Goal: Task Accomplishment & Management: Manage account settings

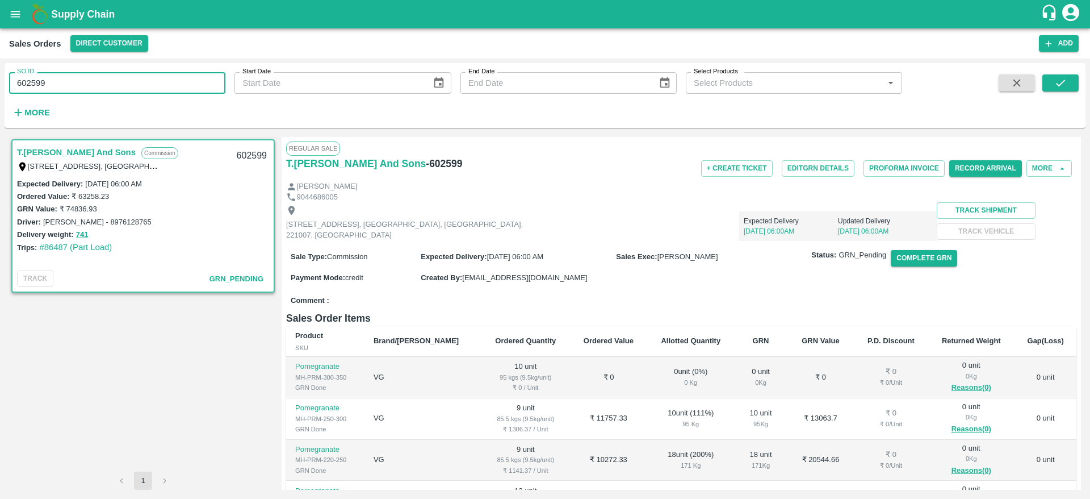
drag, startPoint x: 64, startPoint y: 83, endPoint x: 8, endPoint y: 87, distance: 56.4
click at [8, 87] on div "SO ID 602599 SO ID" at bounding box center [112, 78] width 225 height 31
paste input "text"
click at [1065, 82] on icon "submit" at bounding box center [1060, 83] width 12 height 12
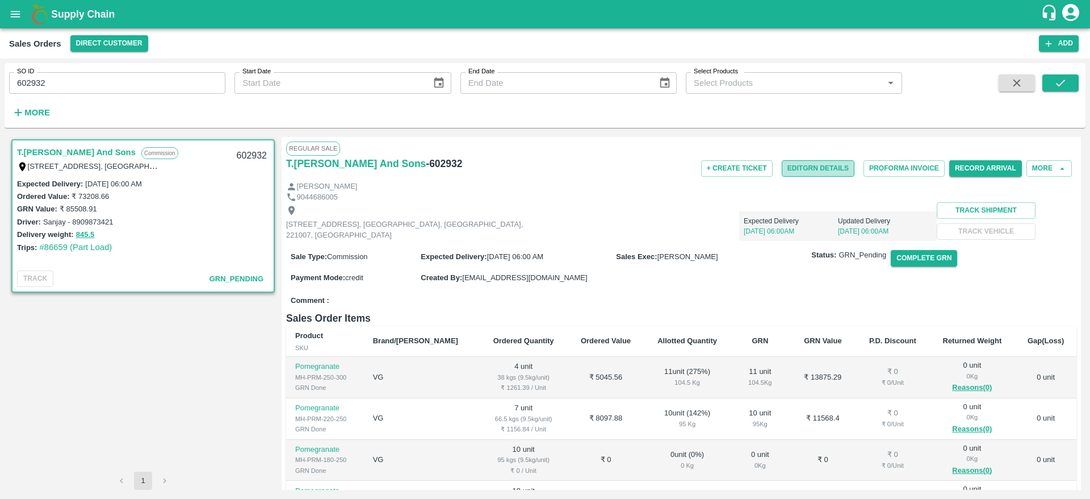
click at [834, 166] on button "Edit GRN Details" at bounding box center [818, 168] width 73 height 16
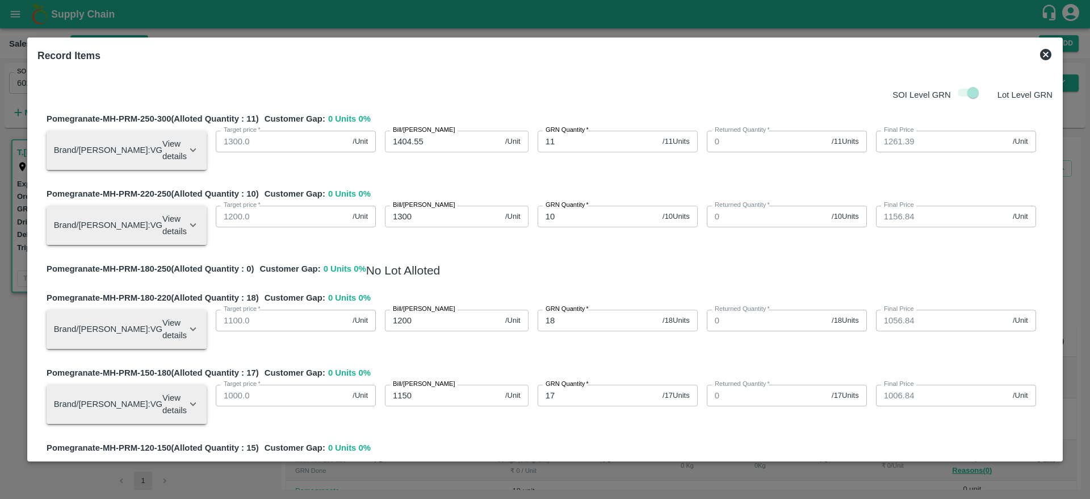
click at [1047, 58] on icon at bounding box center [1045, 54] width 11 height 11
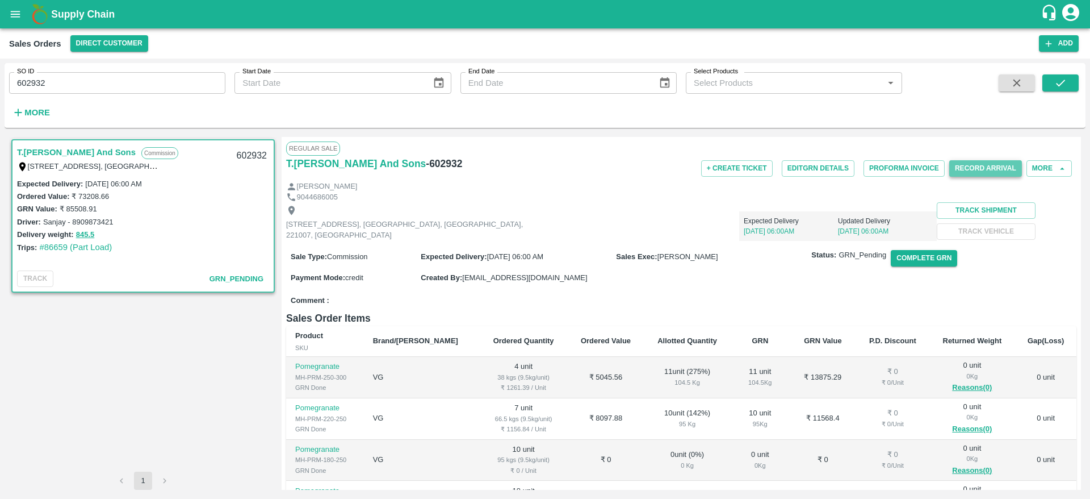
click at [982, 168] on button "Record Arrival" at bounding box center [985, 168] width 73 height 16
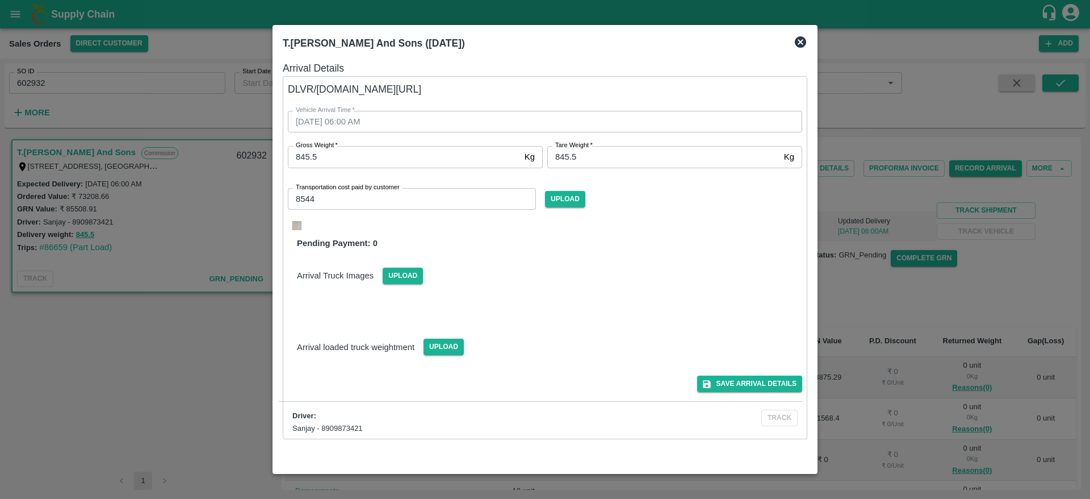
click at [911, 255] on div at bounding box center [545, 249] width 1090 height 499
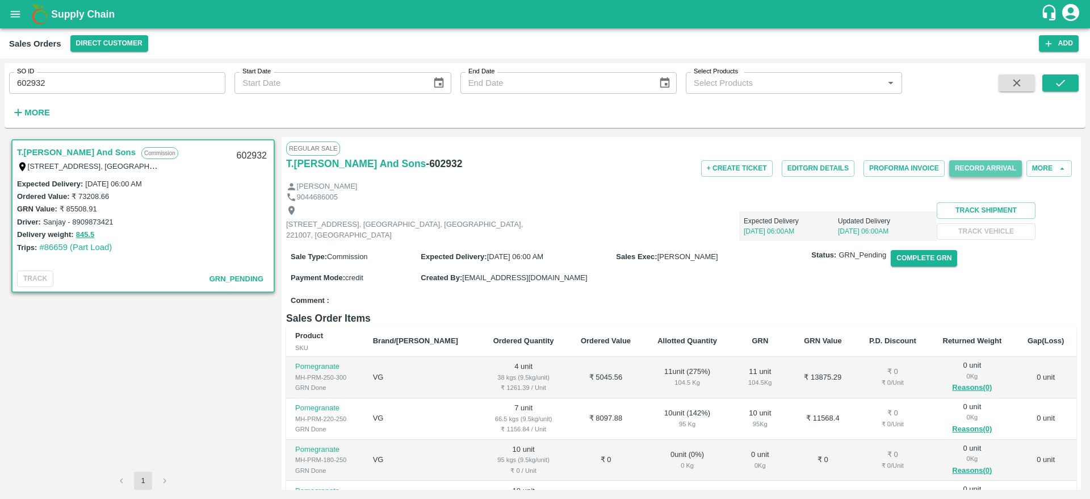
click at [1016, 169] on button "Record Arrival" at bounding box center [985, 168] width 73 height 16
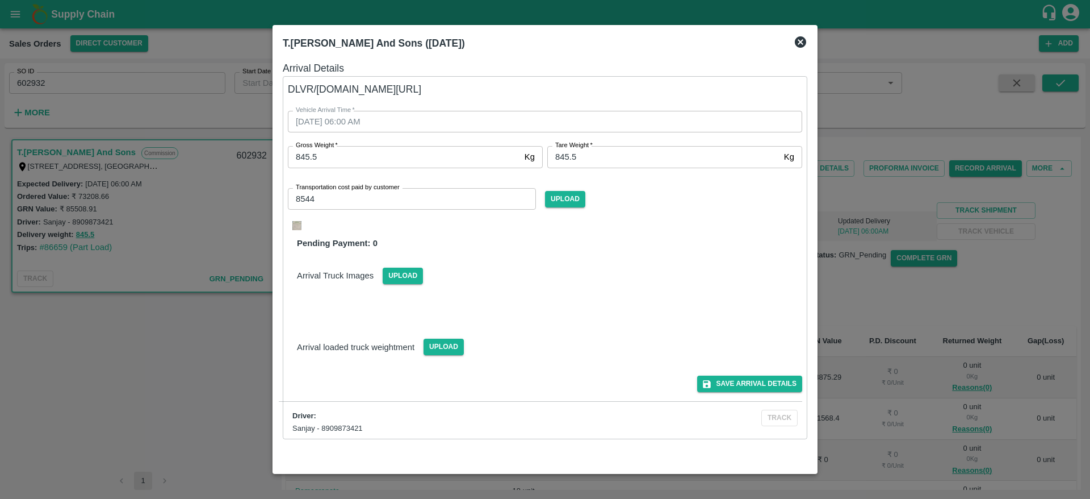
click at [969, 240] on div at bounding box center [545, 249] width 1090 height 499
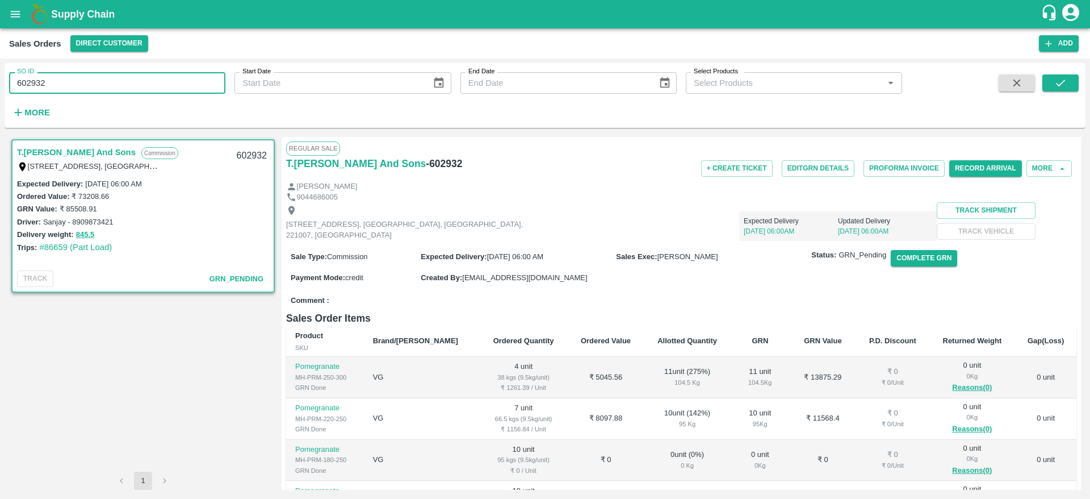
click at [128, 79] on input "602932" at bounding box center [117, 83] width 216 height 22
type input "6"
type input "599513"
click at [1065, 81] on icon "submit" at bounding box center [1060, 83] width 12 height 12
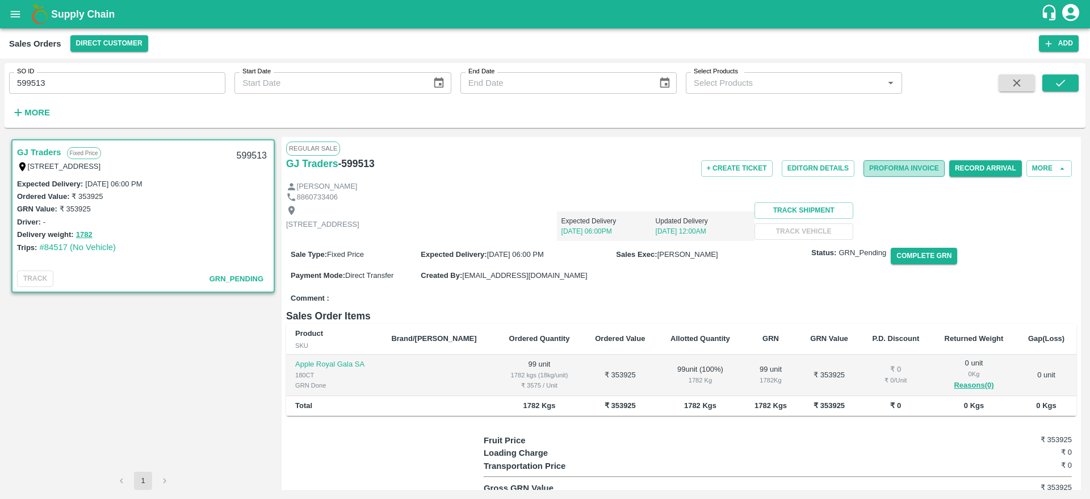
click at [935, 162] on button "Proforma Invoice" at bounding box center [904, 168] width 81 height 16
click at [830, 171] on button "Edit GRN Details" at bounding box center [818, 168] width 73 height 16
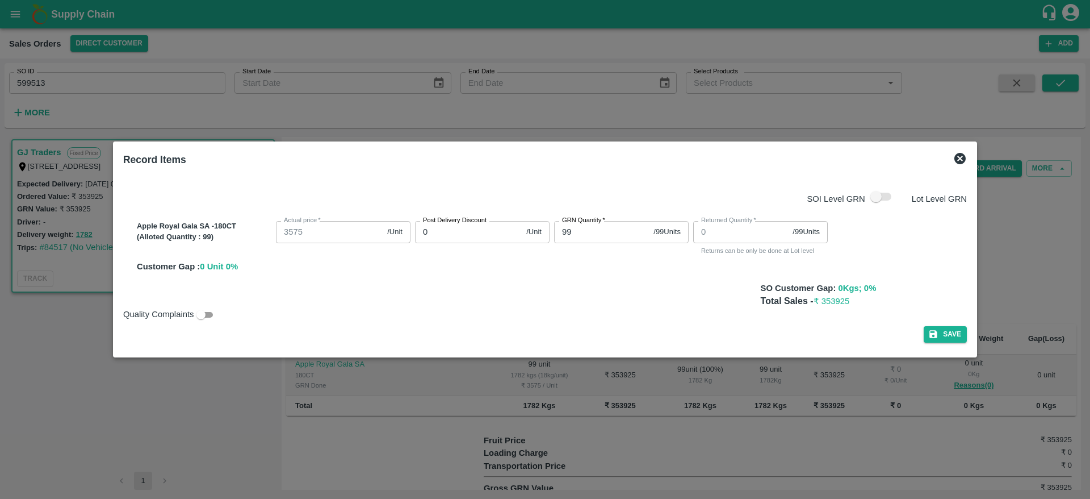
drag, startPoint x: 1007, startPoint y: 218, endPoint x: 978, endPoint y: 158, distance: 66.5
click at [978, 158] on div at bounding box center [545, 249] width 1090 height 499
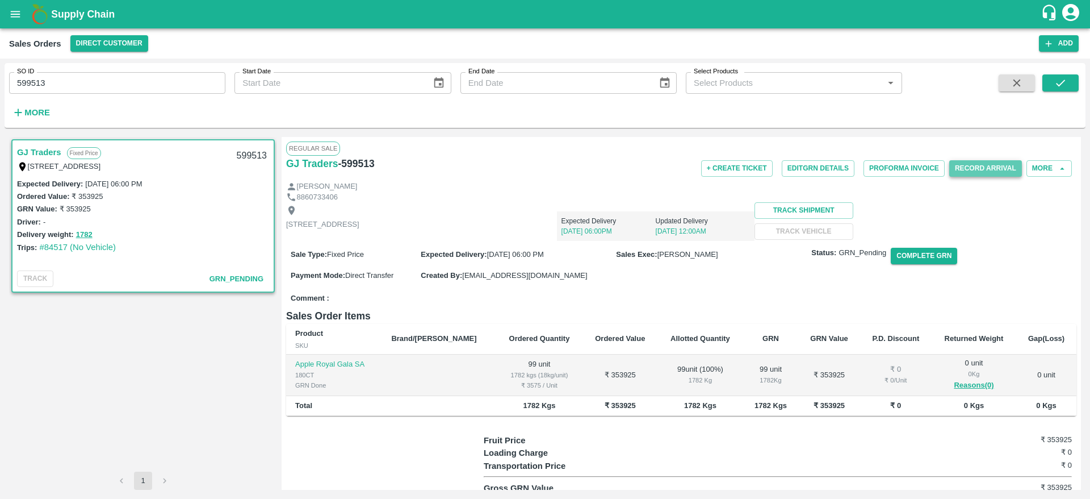
click at [973, 160] on button "Record Arrival" at bounding box center [985, 168] width 73 height 16
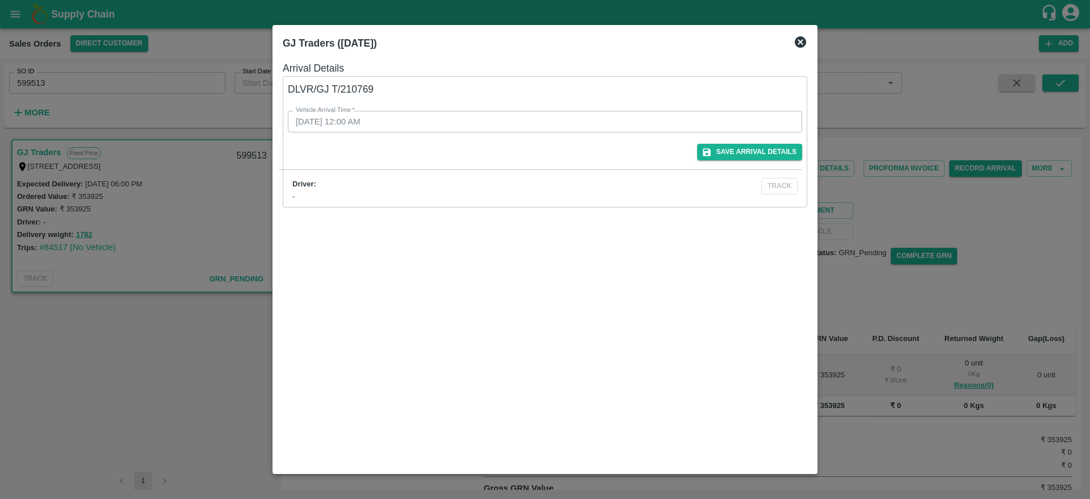
click at [918, 102] on div at bounding box center [545, 249] width 1090 height 499
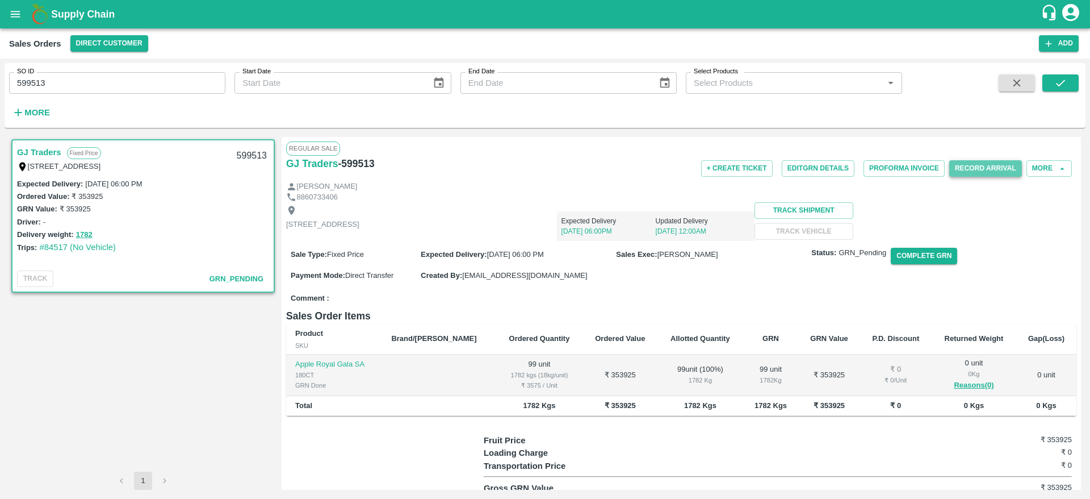
click at [976, 171] on button "Record Arrival" at bounding box center [985, 168] width 73 height 16
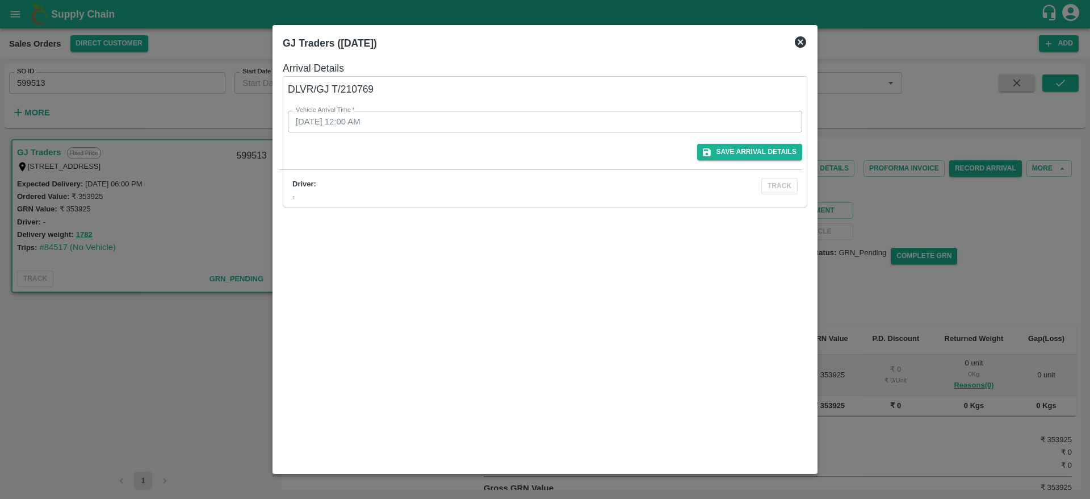
click at [937, 203] on div at bounding box center [545, 249] width 1090 height 499
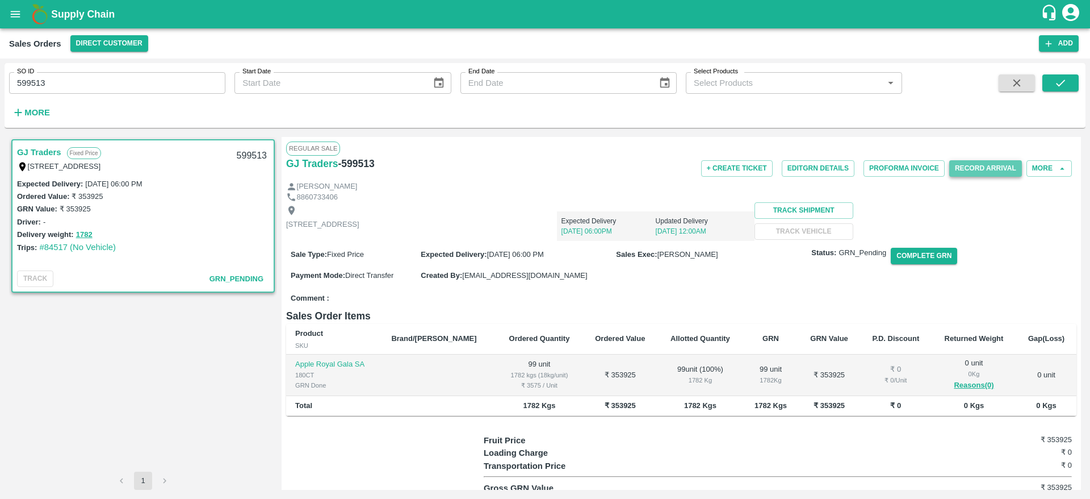
click at [978, 168] on button "Record Arrival" at bounding box center [985, 168] width 73 height 16
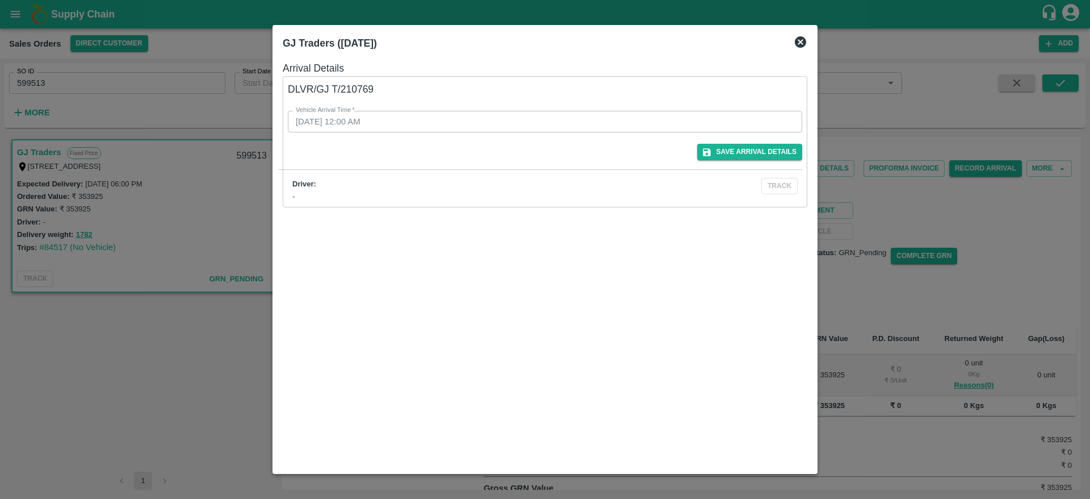
click at [919, 200] on div at bounding box center [545, 249] width 1090 height 499
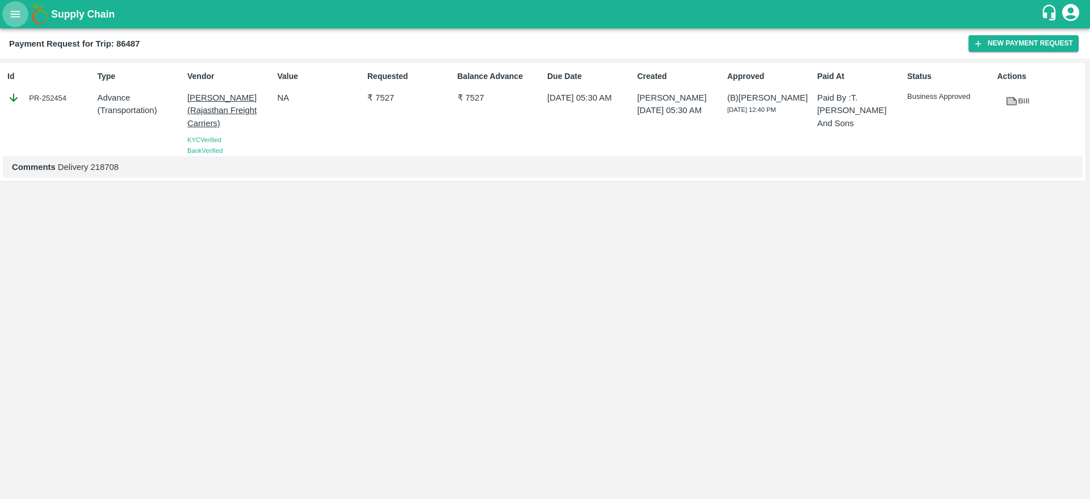
click at [22, 17] on icon "open drawer" at bounding box center [15, 14] width 12 height 12
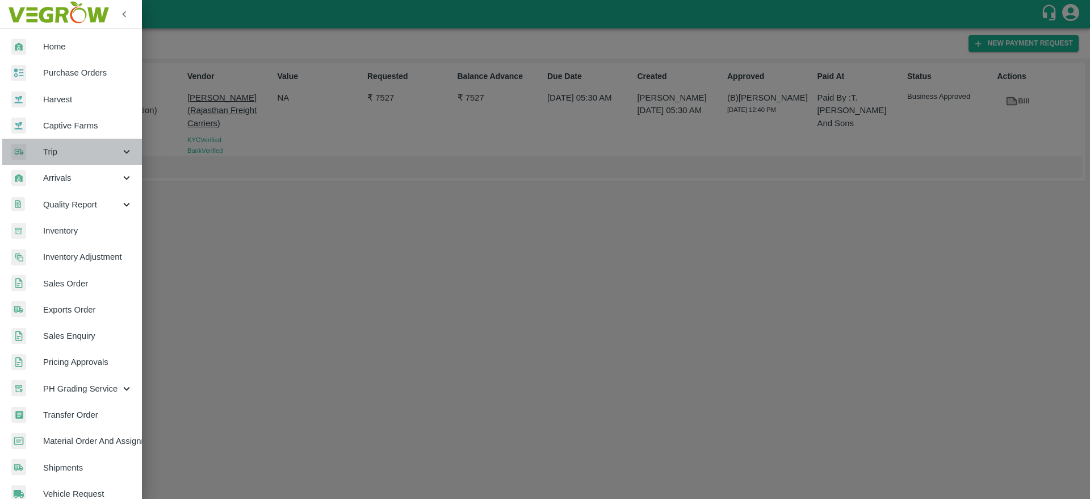
click at [73, 153] on span "Trip" at bounding box center [81, 151] width 77 height 12
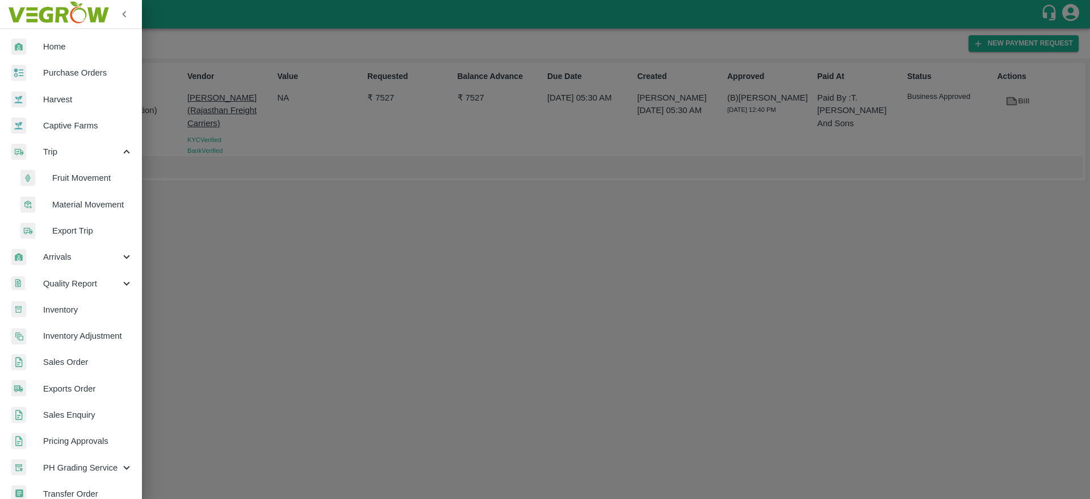
click at [73, 173] on span "Fruit Movement" at bounding box center [92, 177] width 81 height 12
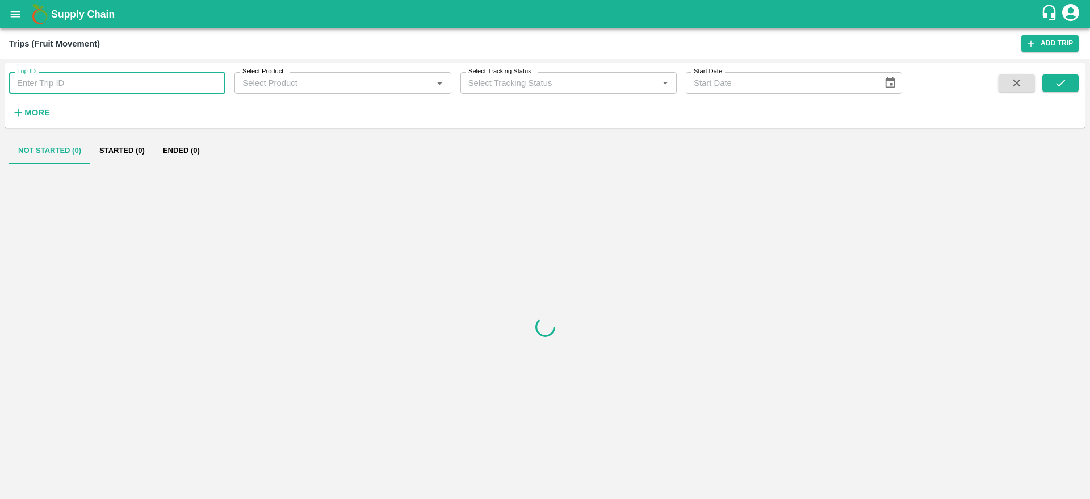
click at [124, 84] on input "Trip ID" at bounding box center [117, 83] width 216 height 22
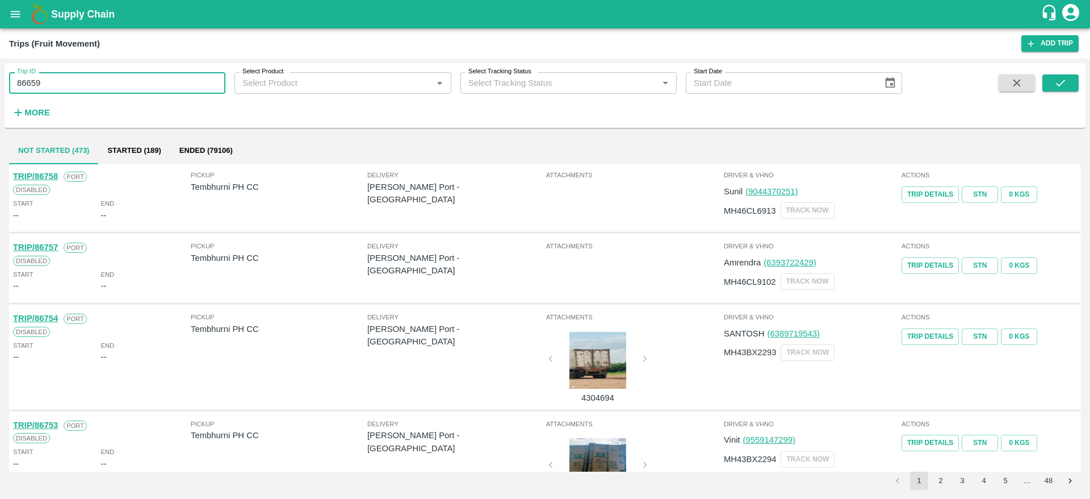
type input "86659"
click at [1062, 91] on span at bounding box center [1061, 97] width 36 height 47
click at [1065, 87] on icon "submit" at bounding box center [1060, 83] width 12 height 12
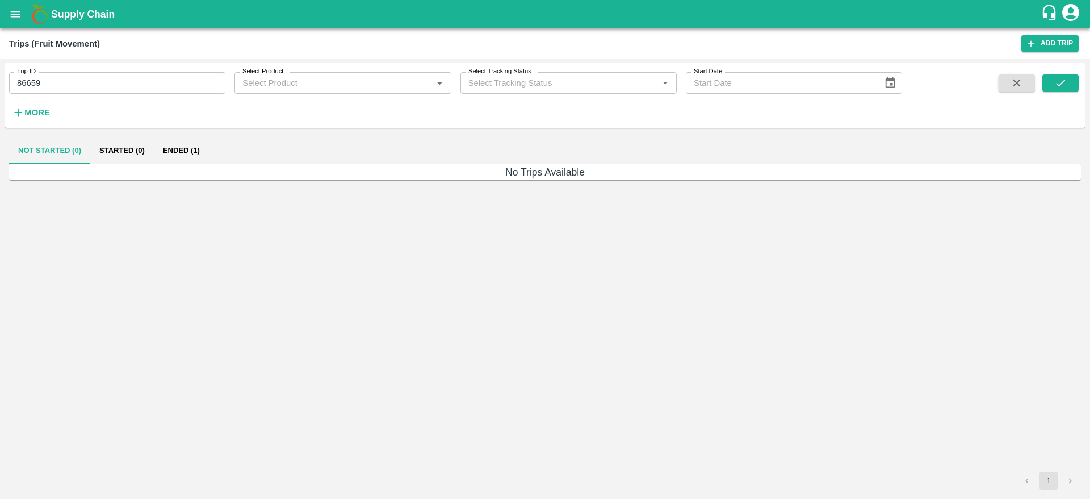
click at [170, 165] on h6 "No Trips Available" at bounding box center [545, 172] width 1072 height 16
click at [179, 157] on button "Ended (1)" at bounding box center [181, 150] width 55 height 27
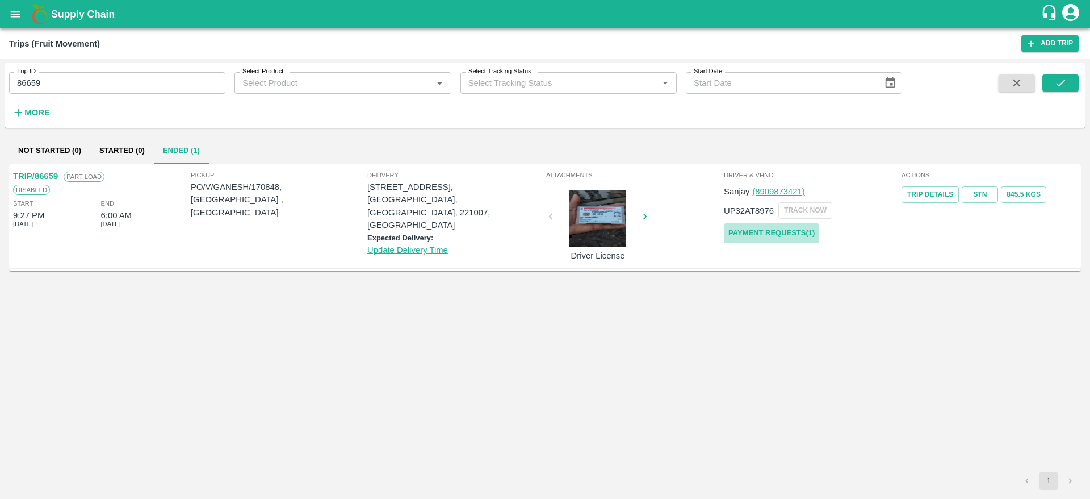
click at [759, 233] on link "Payment Requests( 1 )" at bounding box center [771, 233] width 95 height 20
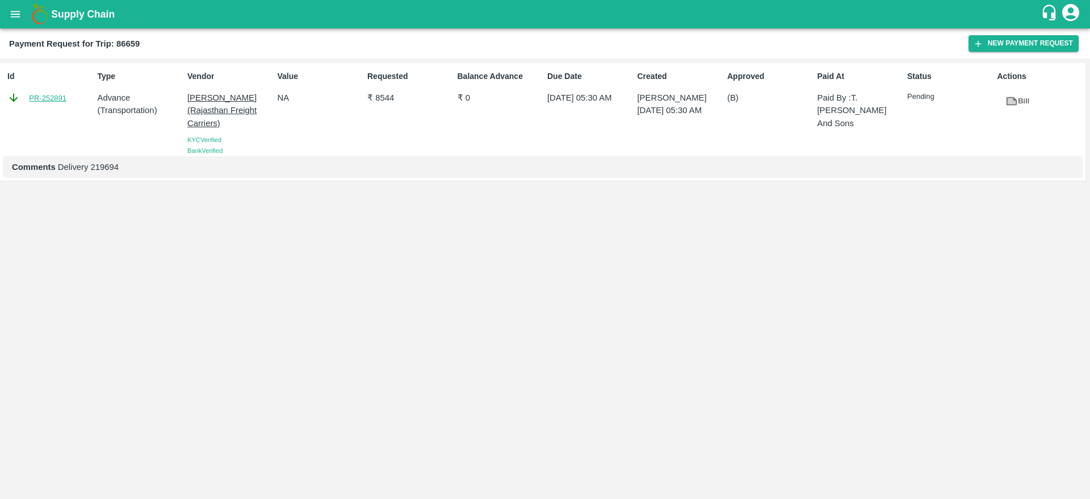
click at [56, 94] on link "PR-252891" at bounding box center [47, 98] width 37 height 11
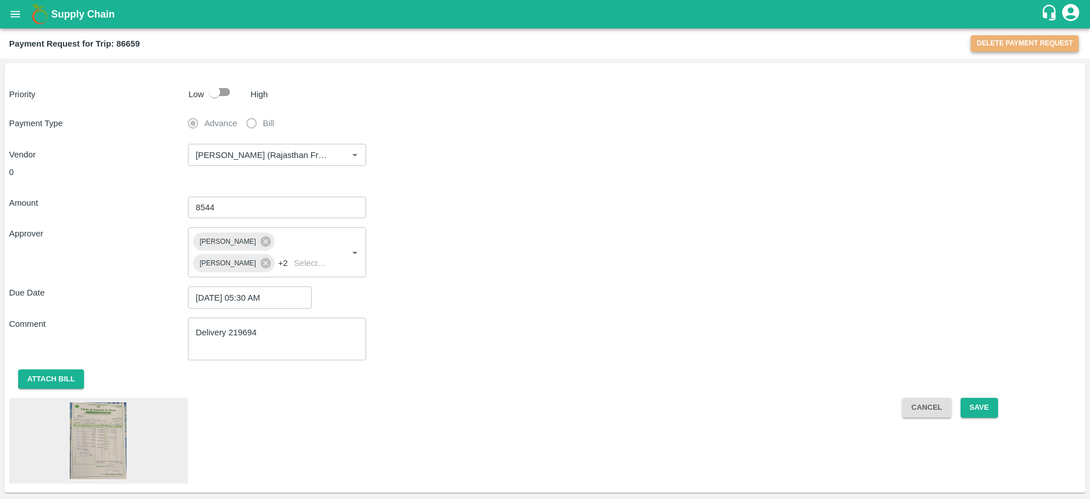
click at [1041, 45] on button "Delete Payment Request" at bounding box center [1025, 43] width 108 height 16
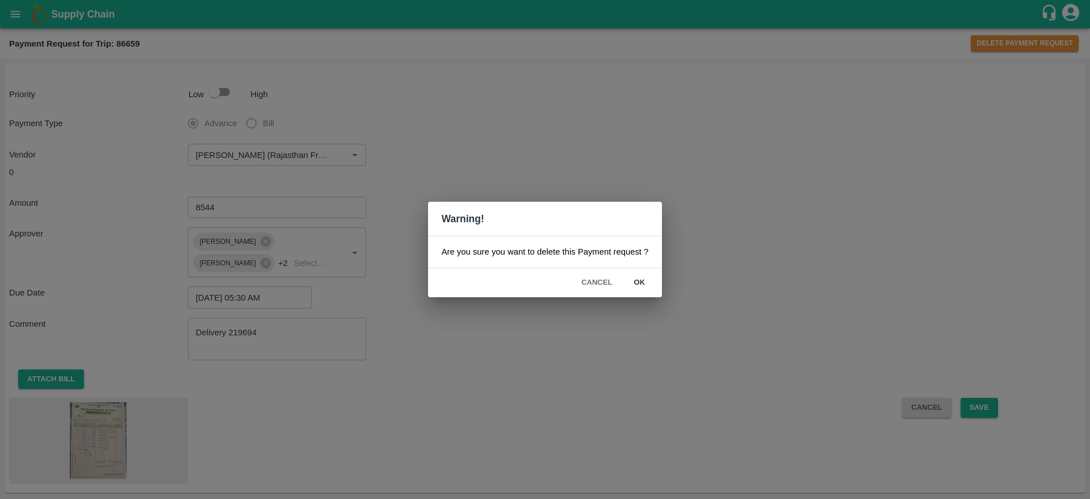
click at [630, 287] on button "ok" at bounding box center [639, 283] width 36 height 20
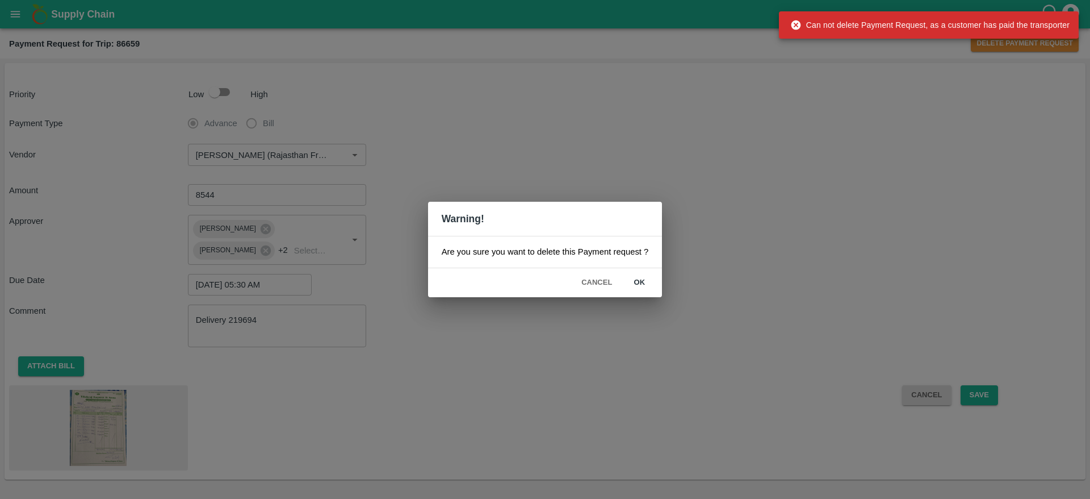
click at [1015, 172] on div "Warning! Are you sure you want to delete this Payment request ? Cancel ok" at bounding box center [545, 249] width 1090 height 499
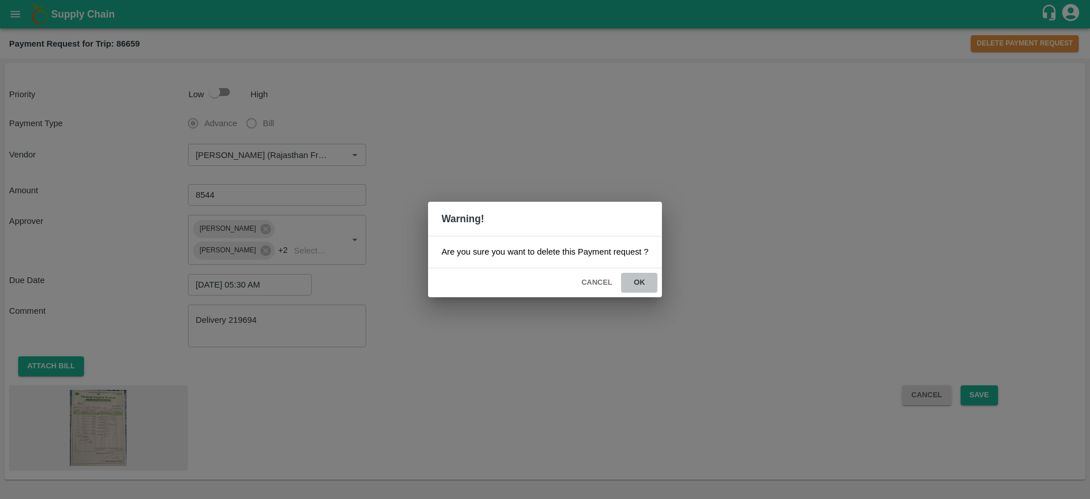
click at [640, 281] on button "ok" at bounding box center [639, 283] width 36 height 20
click at [605, 282] on button "Cancel" at bounding box center [597, 283] width 40 height 20
